Goal: Information Seeking & Learning: Understand process/instructions

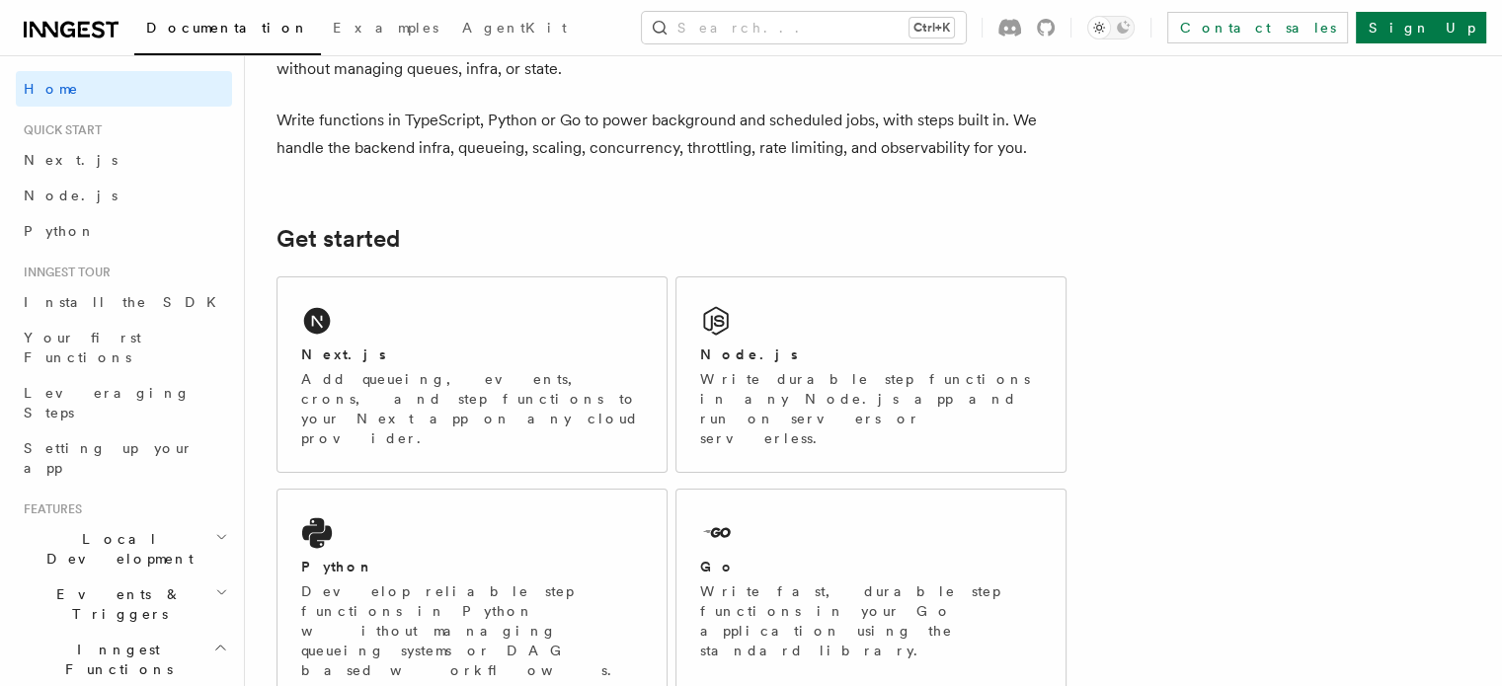
scroll to position [164, 0]
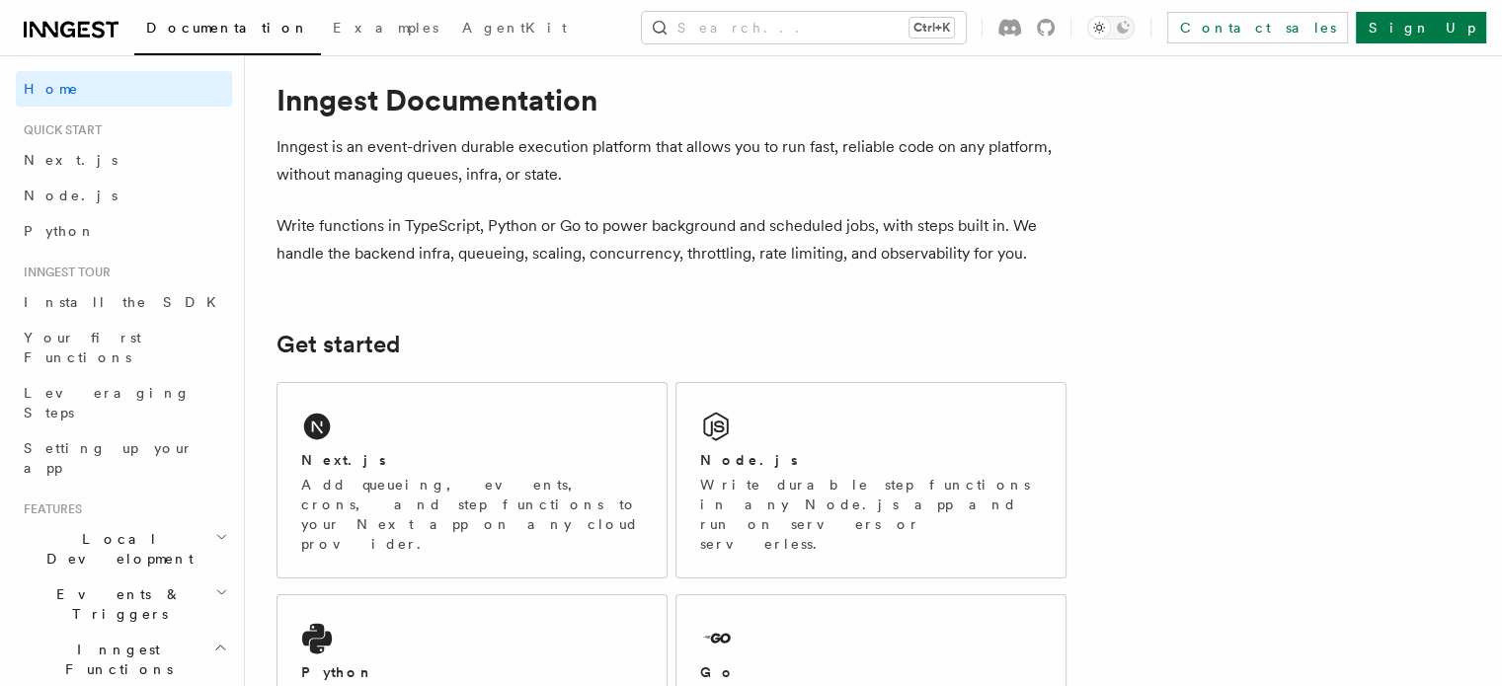
scroll to position [0, 0]
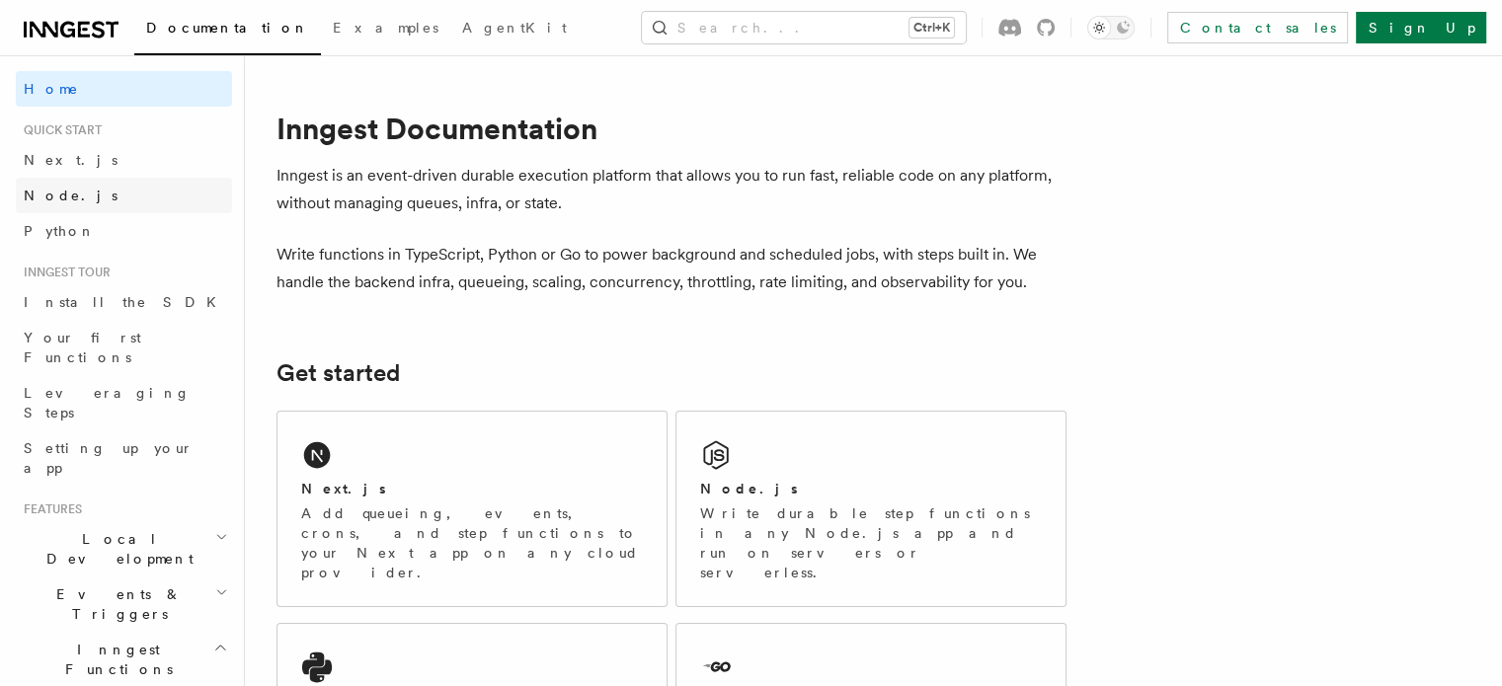
click at [59, 186] on span "Node.js" at bounding box center [71, 196] width 94 height 20
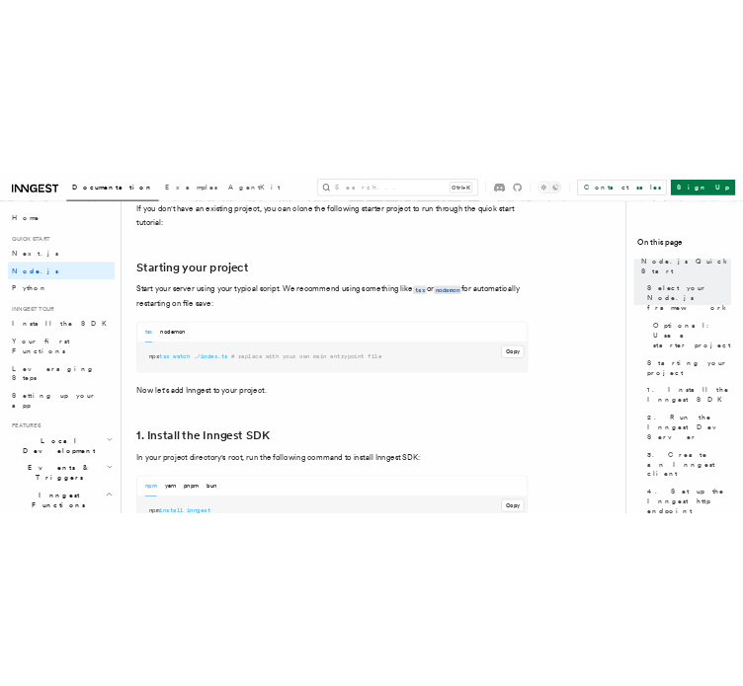
scroll to position [987, 0]
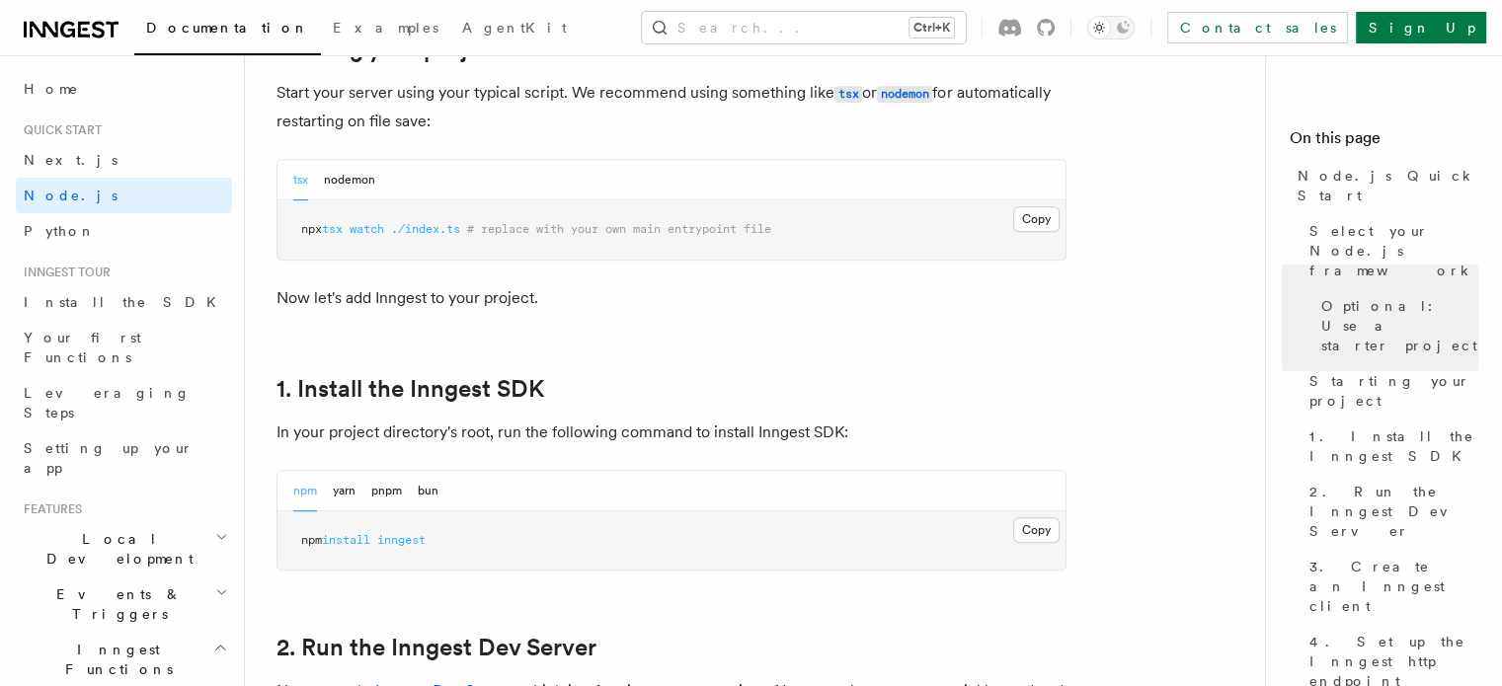
click at [998, 236] on pre "npx tsx watch ./index.ts # replace with your own main entrypoint file" at bounding box center [671, 229] width 788 height 59
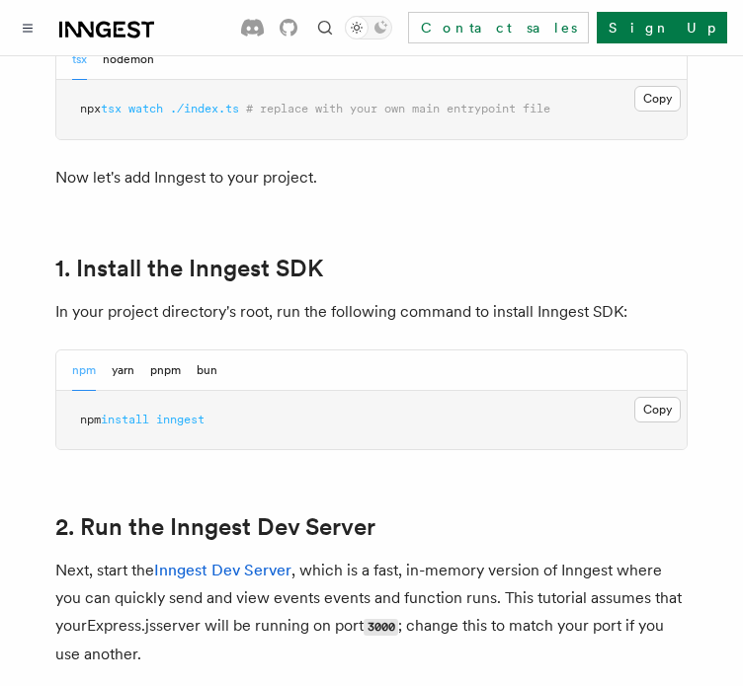
scroll to position [1316, 0]
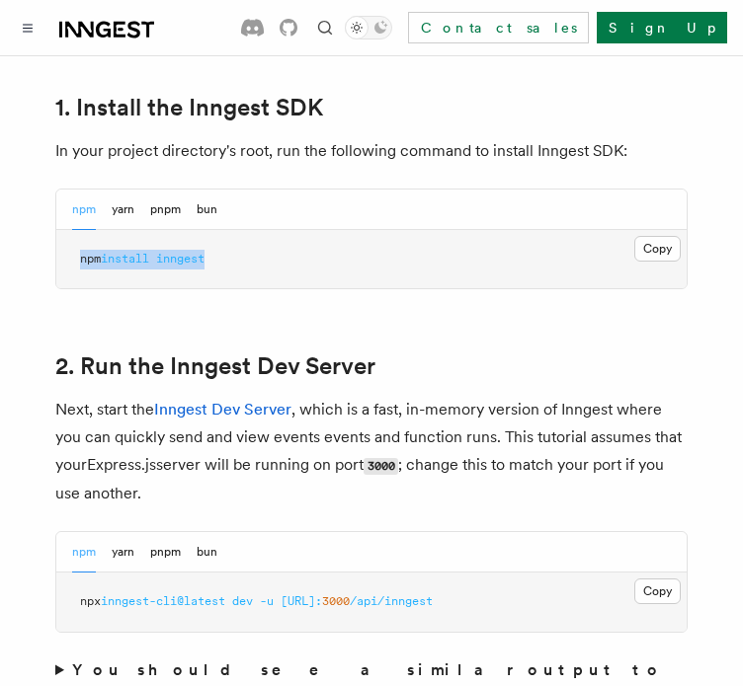
drag, startPoint x: 265, startPoint y: 252, endPoint x: 59, endPoint y: 272, distance: 206.3
click at [59, 272] on pre "npm install inngest" at bounding box center [371, 259] width 630 height 59
copy span "npm install inngest"
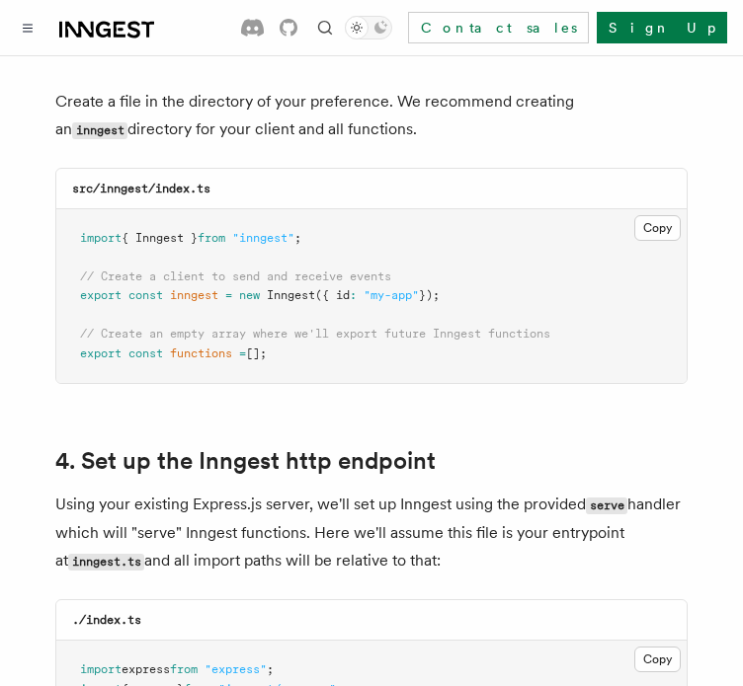
scroll to position [2632, 0]
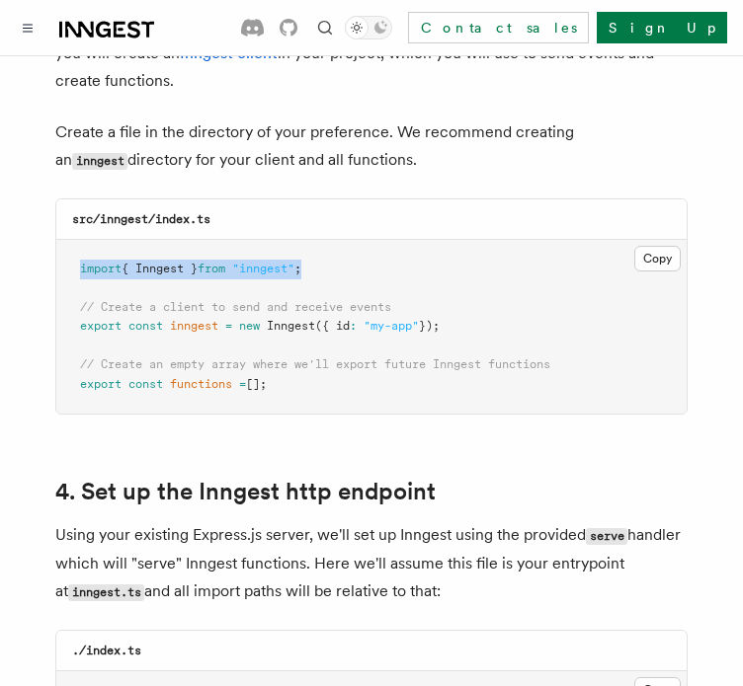
drag, startPoint x: 359, startPoint y: 245, endPoint x: 75, endPoint y: 249, distance: 284.4
click at [75, 249] on pre "import { Inngest } from "inngest" ; // Create a client to send and receive even…" at bounding box center [371, 327] width 630 height 175
copy span "import { Inngest } from "inngest" ;"
drag, startPoint x: 476, startPoint y: 296, endPoint x: 74, endPoint y: 308, distance: 402.0
click at [74, 308] on pre "import { Inngest } from "inngest" ; // Create a client to send and receive even…" at bounding box center [371, 327] width 630 height 175
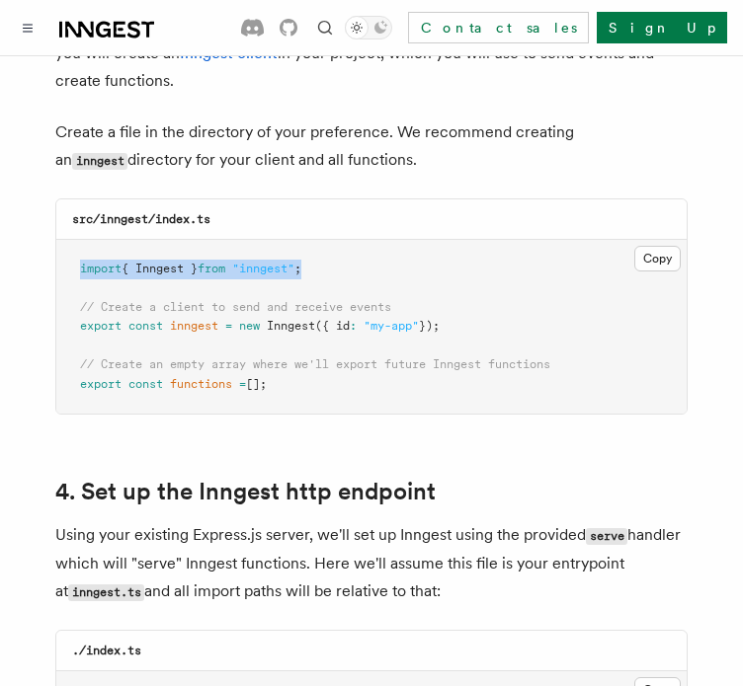
copy span "export const inngest = new Inngest ({ id : "my-app" });"
drag, startPoint x: 294, startPoint y: 355, endPoint x: 78, endPoint y: 377, distance: 217.3
click at [78, 377] on pre "import { Inngest } from "inngest" ; // Create a client to send and receive even…" at bounding box center [371, 327] width 630 height 175
copy span "export const functions = [];"
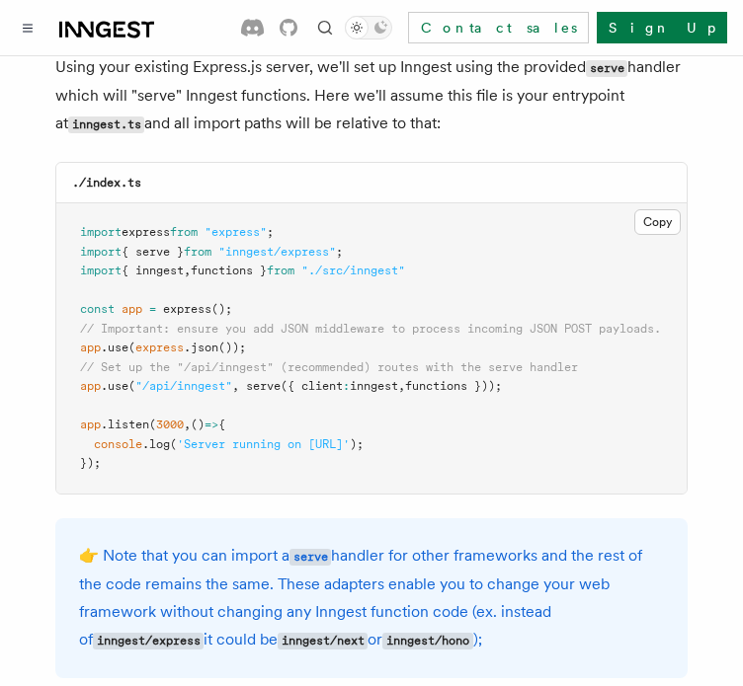
scroll to position [3126, 0]
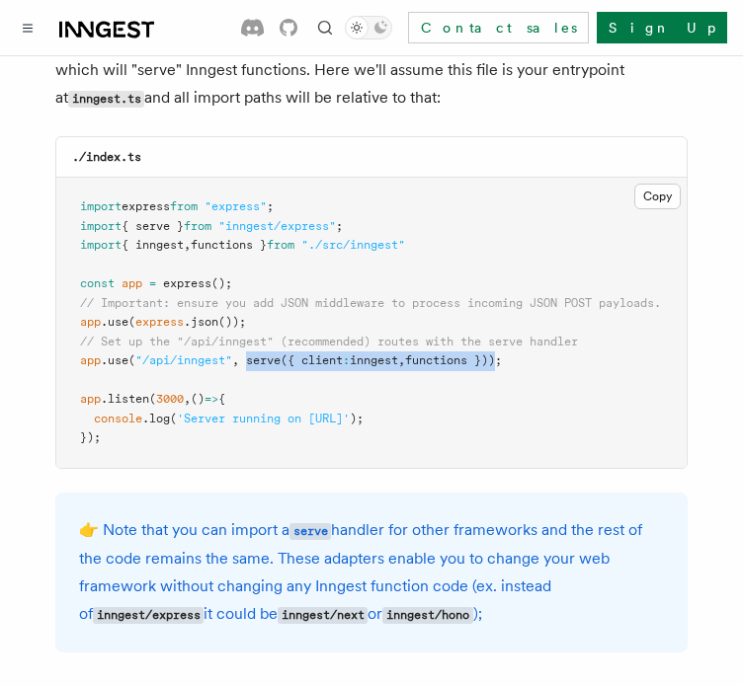
drag, startPoint x: 252, startPoint y: 338, endPoint x: 516, endPoint y: 344, distance: 264.7
click at [502, 353] on span "app .use ( "/api/inngest" , serve ({ client : inngest , functions }));" at bounding box center [291, 360] width 422 height 14
copy span "serve ({ client : inngest , functions })"
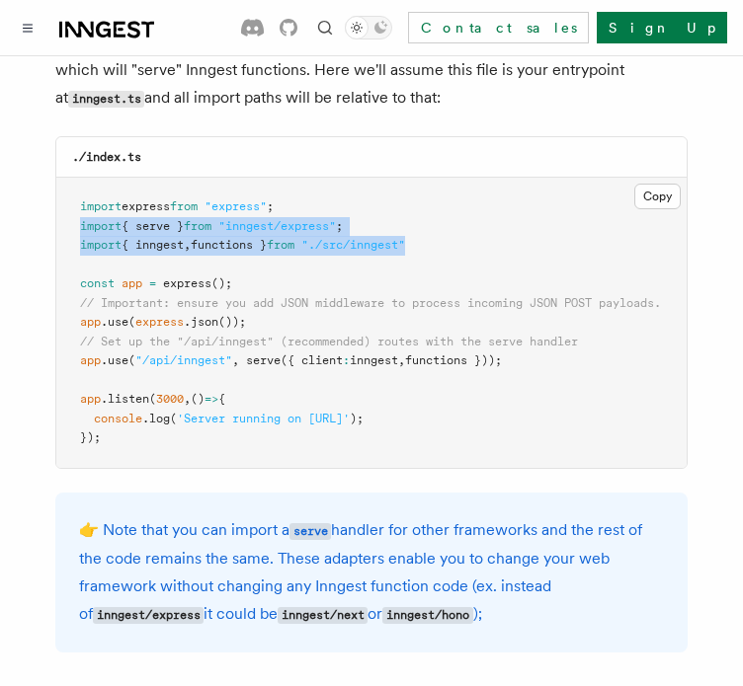
drag, startPoint x: 448, startPoint y: 225, endPoint x: 55, endPoint y: 208, distance: 393.3
click at [56, 208] on pre "import express from "express" ; import { serve } from "inngest/express" ; impor…" at bounding box center [371, 323] width 630 height 290
copy code "import { serve } from "inngest/express" ; import { inngest , functions } from "…"
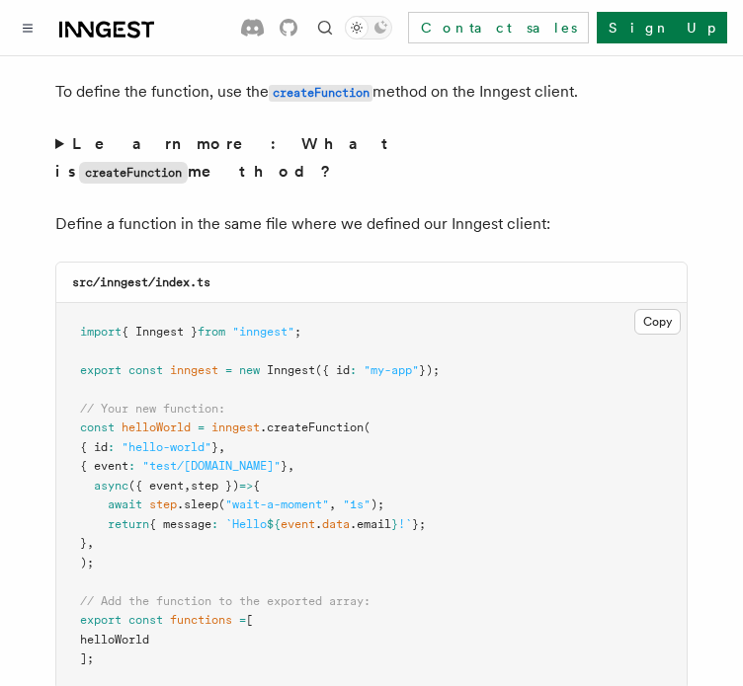
scroll to position [3950, 0]
